Goal: Task Accomplishment & Management: Manage account settings

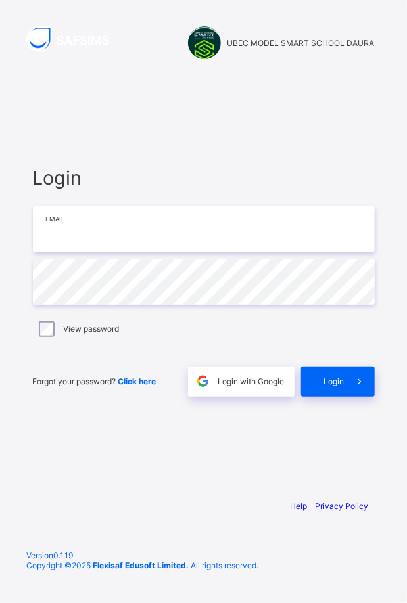
click at [106, 233] on input "email" at bounding box center [204, 229] width 342 height 46
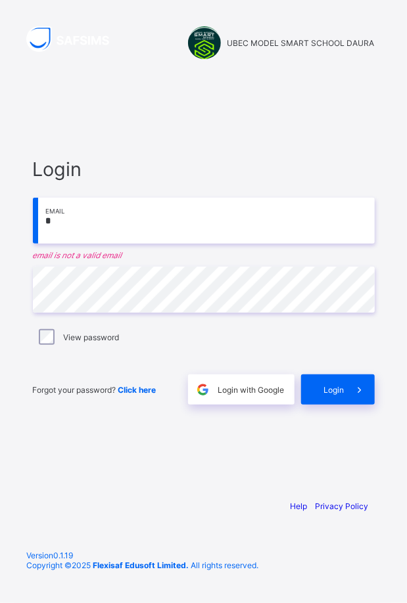
type input "**********"
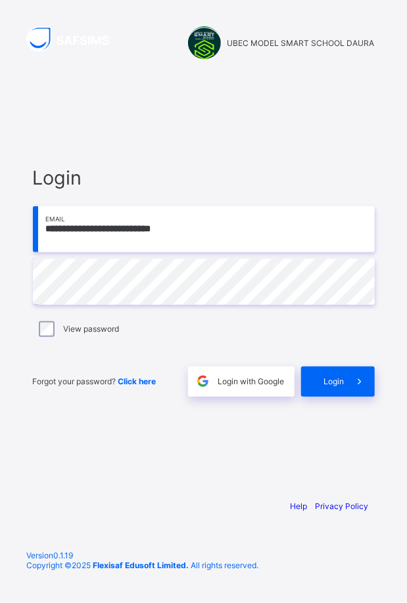
click at [335, 379] on span "Login" at bounding box center [334, 382] width 20 height 10
click at [95, 229] on input "email" at bounding box center [204, 229] width 342 height 46
type input "*"
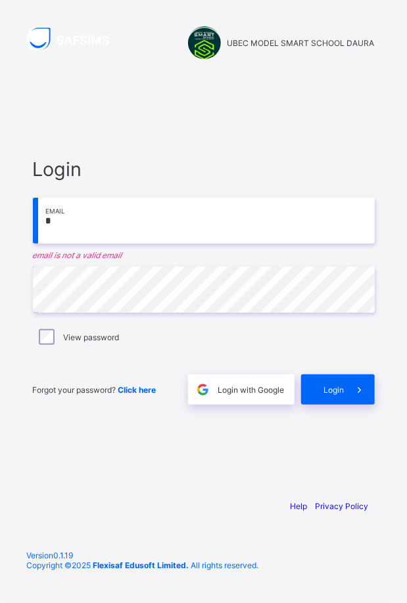
click at [78, 224] on input "*" at bounding box center [204, 221] width 342 height 46
click at [78, 223] on input "*" at bounding box center [204, 221] width 342 height 46
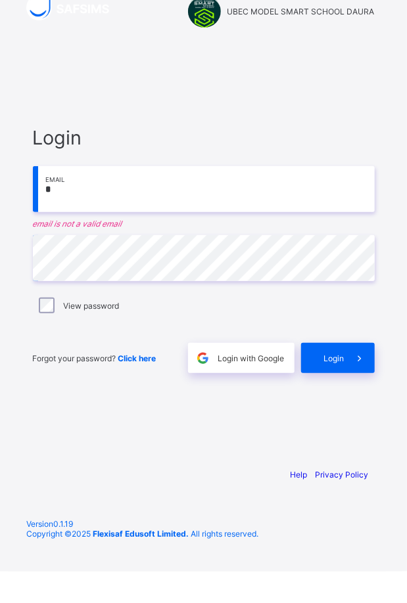
type input "*"
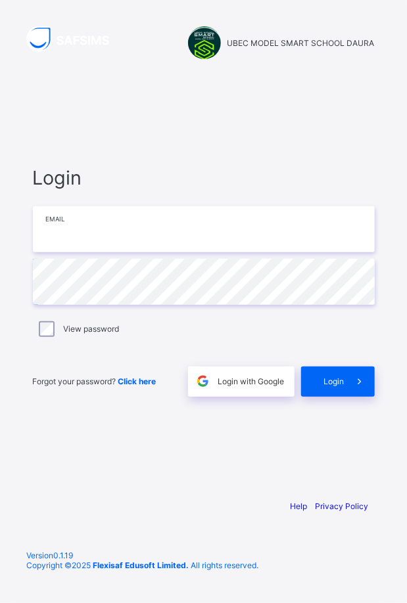
click at [83, 227] on input "email" at bounding box center [204, 229] width 342 height 46
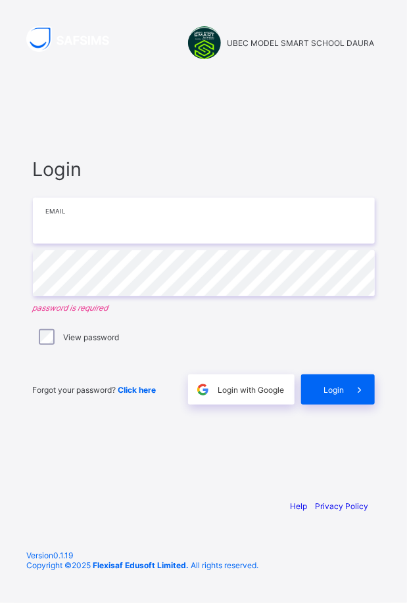
click at [83, 225] on input "email" at bounding box center [204, 221] width 342 height 46
